Goal: Register for event/course

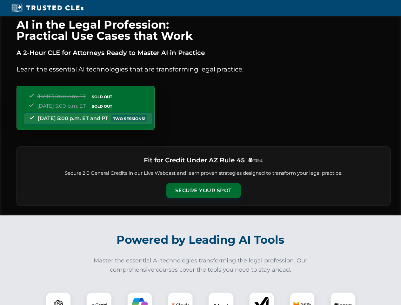
click at [203, 191] on button "Secure Your Spot" at bounding box center [203, 190] width 74 height 15
click at [58, 298] on img at bounding box center [58, 305] width 18 height 18
